Goal: Find specific page/section: Find specific page/section

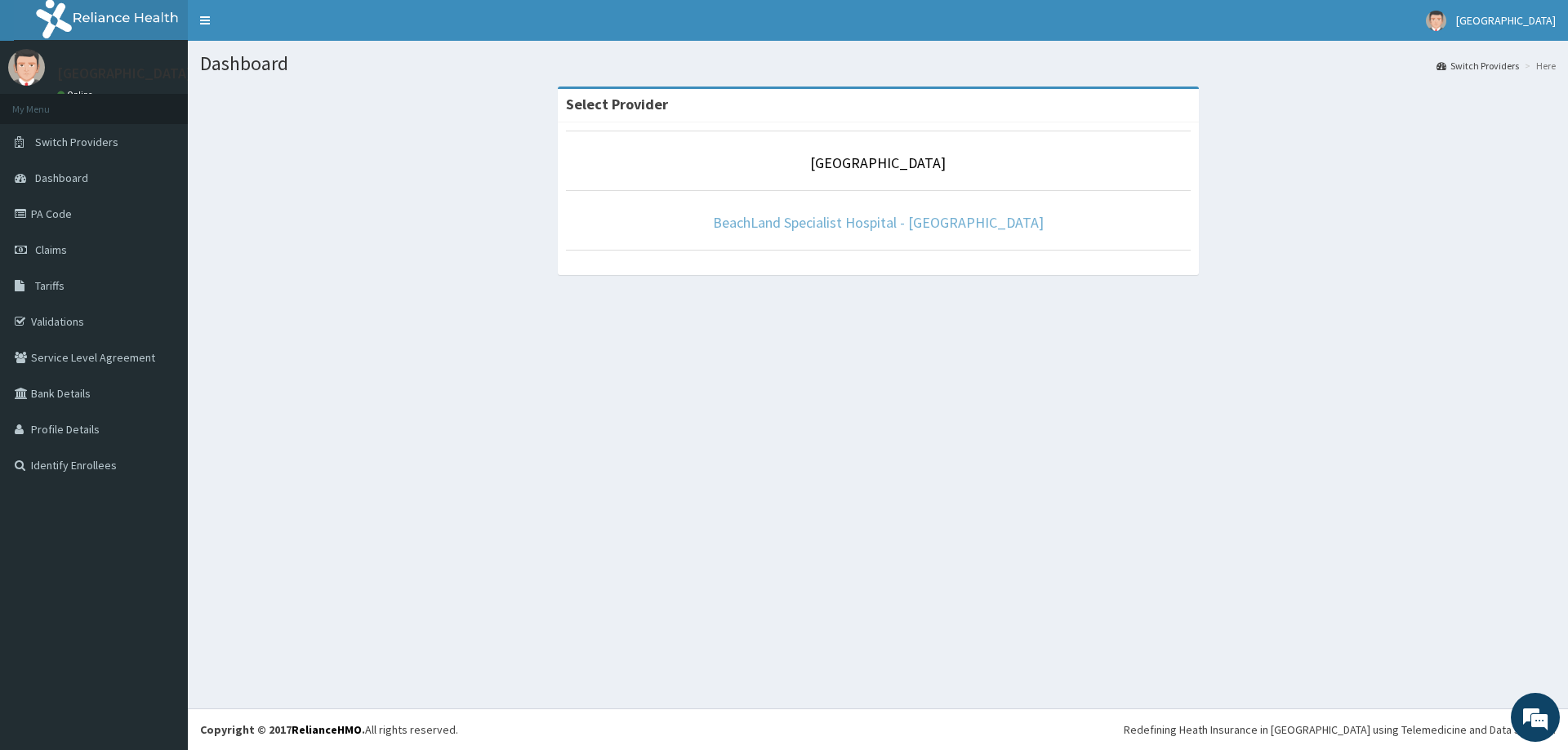
click at [890, 223] on link "BeachLand Specialist Hospital - Annex" at bounding box center [879, 222] width 331 height 18
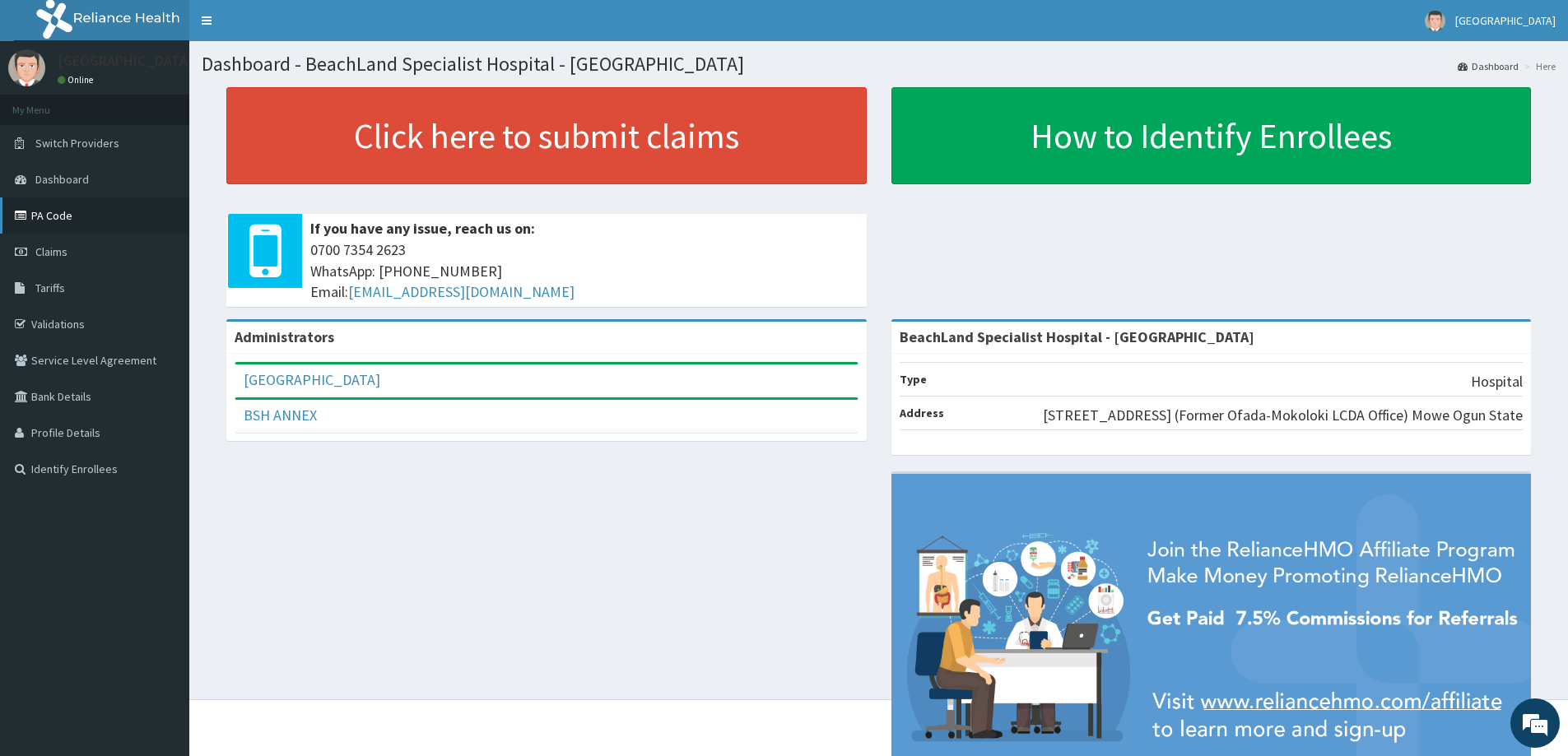
click at [71, 220] on link "PA Code" at bounding box center [94, 215] width 190 height 36
